Goal: Task Accomplishment & Management: Manage account settings

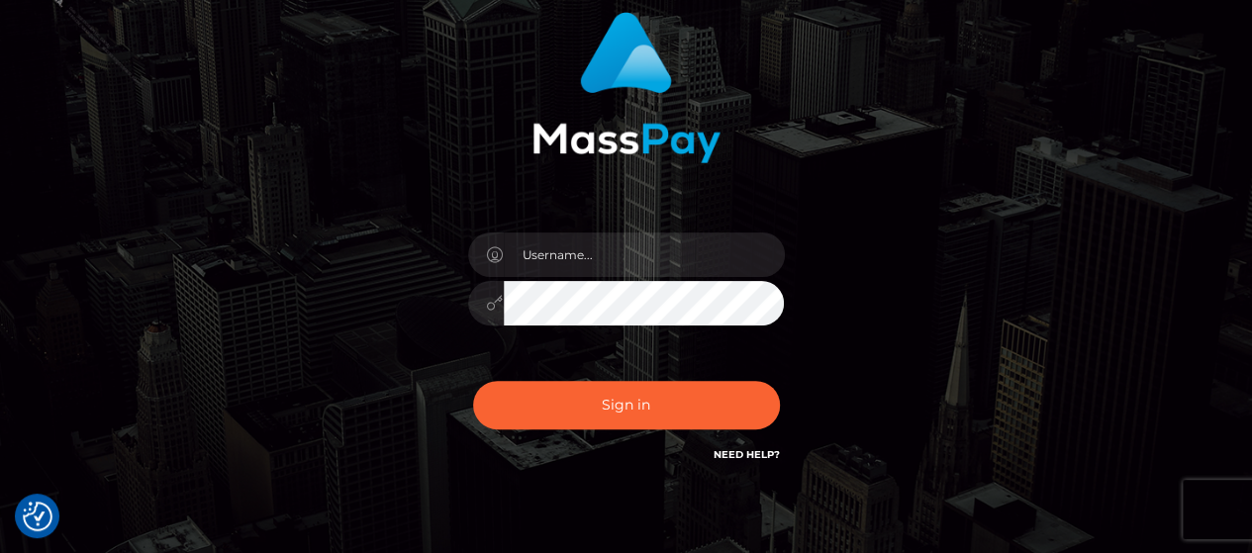
scroll to position [246, 0]
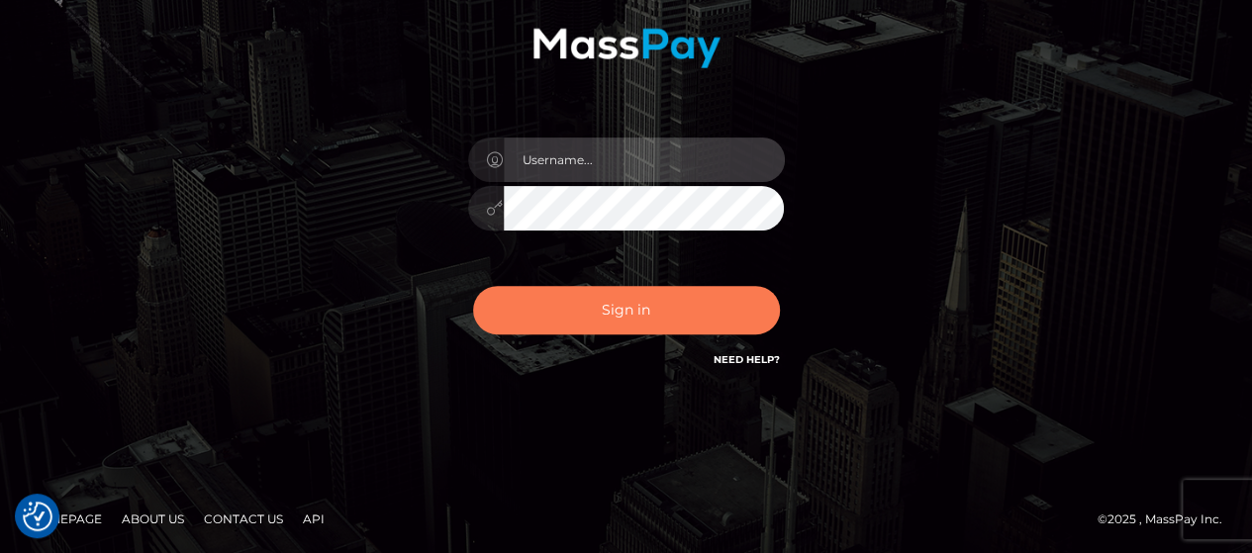
type input "Gabriel.Silversocial"
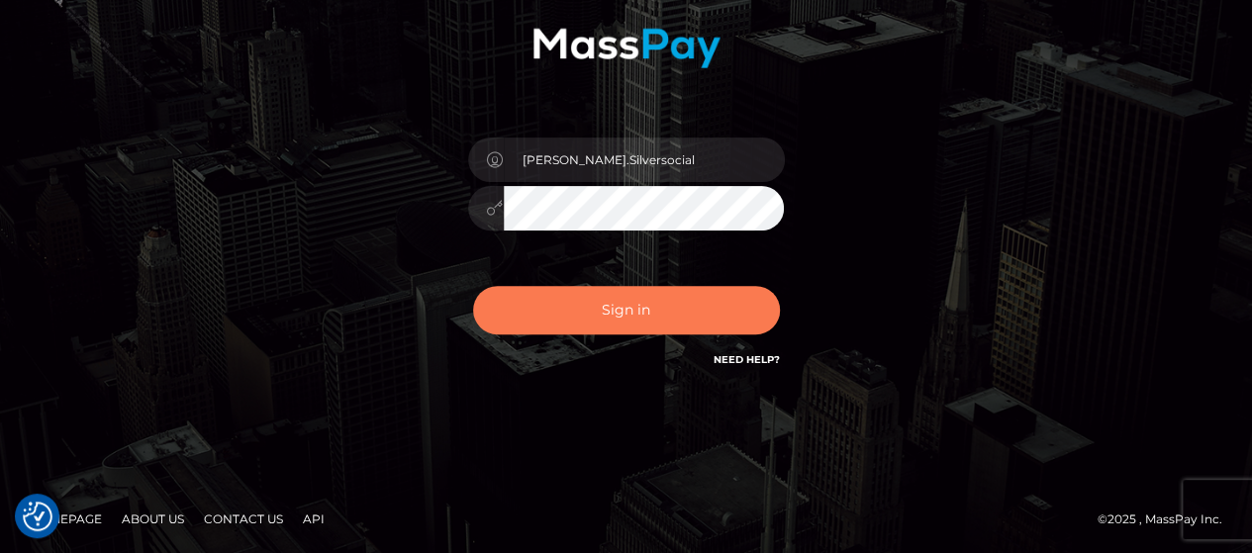
click at [677, 316] on button "Sign in" at bounding box center [626, 310] width 307 height 48
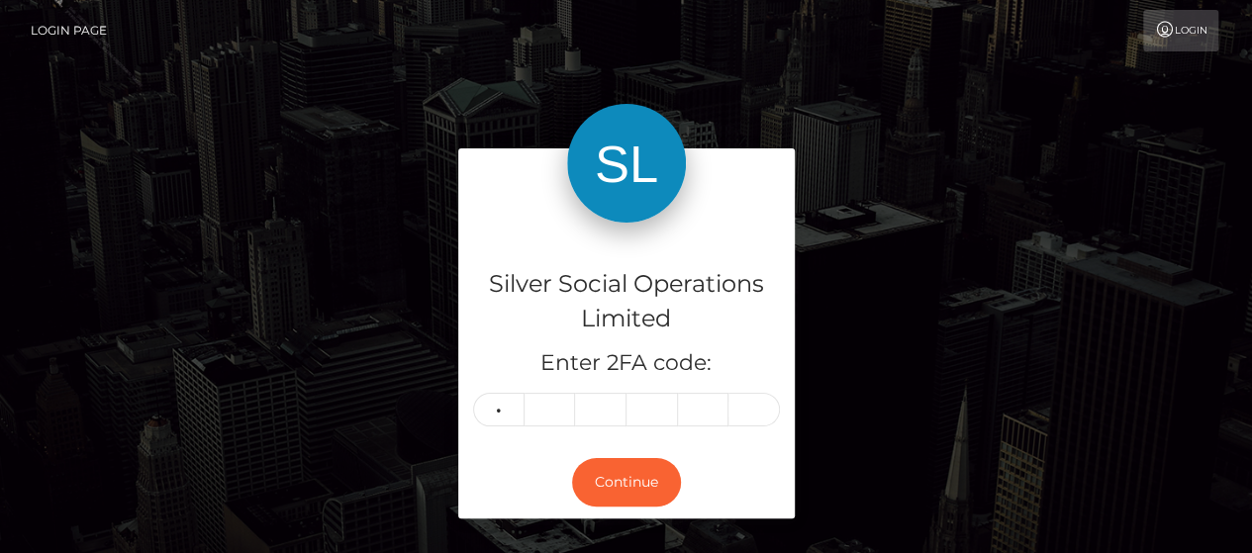
type input "5"
type input "4"
type input "7"
type input "1"
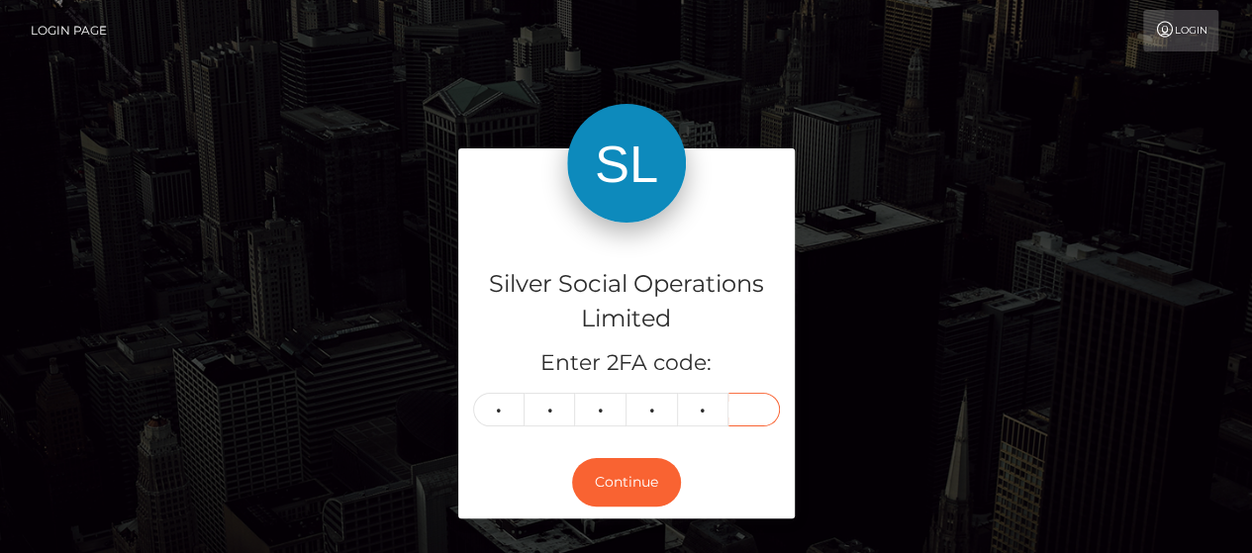
type input "9"
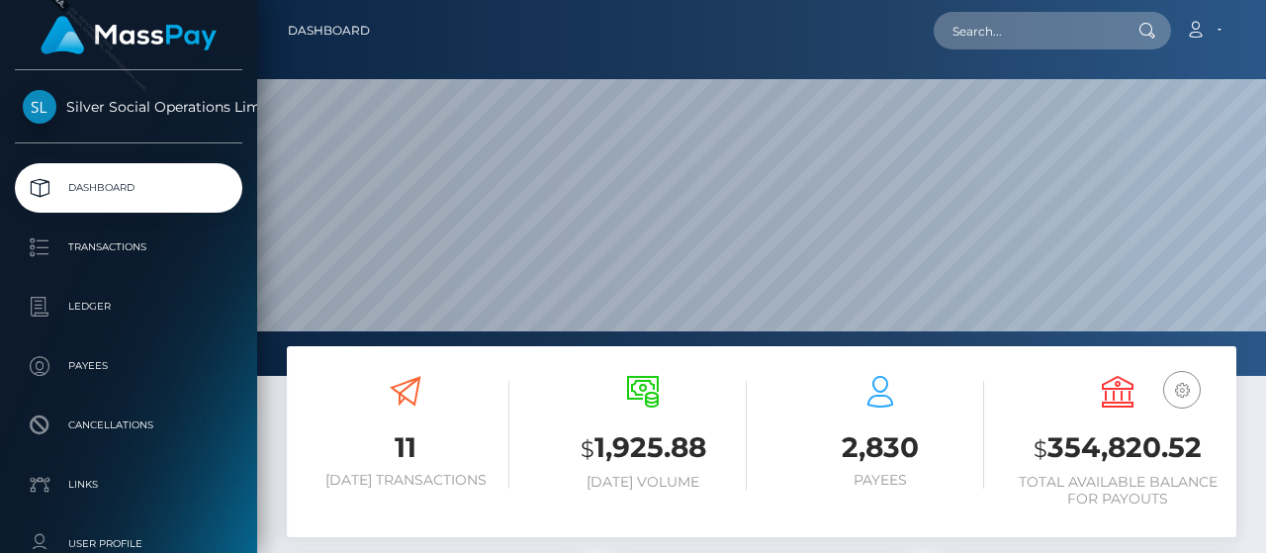
scroll to position [350, 297]
drag, startPoint x: 1053, startPoint y: 446, endPoint x: 1264, endPoint y: 481, distance: 214.5
click at [1201, 443] on h3 "$ 354,820.52" at bounding box center [1118, 448] width 208 height 41
copy h3 "354,820.52"
